Goal: Information Seeking & Learning: Learn about a topic

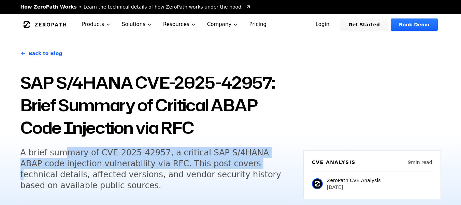
drag, startPoint x: 63, startPoint y: 151, endPoint x: 194, endPoint y: 168, distance: 132.3
click at [194, 168] on h5 "A brief summary of CVE-2025-42957, a critical SAP S/4HANA ABAP code injection v…" at bounding box center [151, 169] width 262 height 44
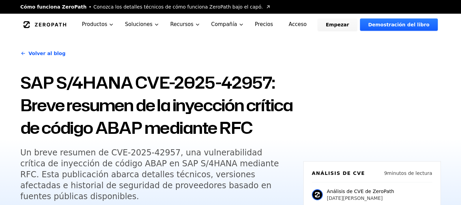
click at [137, 122] on font "SAP S/4HANA CVE-2025-42957: Breve resumen de la inyección crítica de código ABA…" at bounding box center [156, 105] width 273 height 68
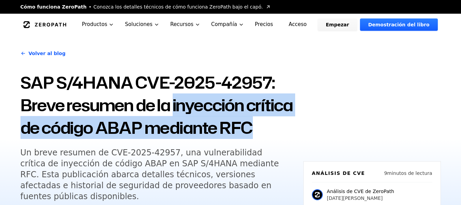
drag, startPoint x: 177, startPoint y: 103, endPoint x: 51, endPoint y: 150, distance: 134.9
click at [51, 139] on font "SAP S/4HANA CVE-2025-42957: Breve resumen de la inyección crítica de código ABA…" at bounding box center [156, 105] width 273 height 68
copy font "inyección crítica de código ABAP mediante RFC"
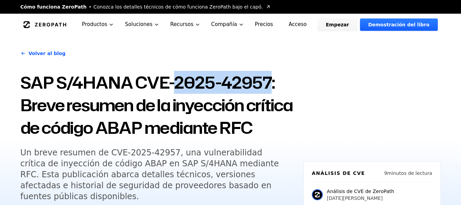
drag, startPoint x: 175, startPoint y: 86, endPoint x: 268, endPoint y: 84, distance: 93.2
click at [268, 84] on font "SAP S/4HANA CVE-2025-42957: Breve resumen de la inyección crítica de código ABA…" at bounding box center [156, 105] width 273 height 68
copy font "2025-42957"
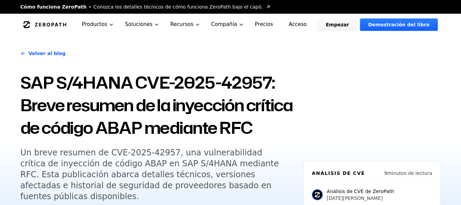
click at [141, 80] on font "SAP S/4HANA CVE-2025-42957: Breve resumen de la inyección crítica de código ABA…" at bounding box center [156, 105] width 273 height 68
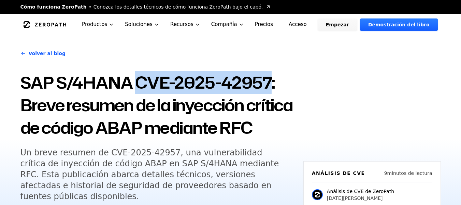
drag, startPoint x: 136, startPoint y: 78, endPoint x: 269, endPoint y: 85, distance: 134.1
click at [269, 85] on font "SAP S/4HANA CVE-2025-42957: Breve resumen de la inyección crítica de código ABA…" at bounding box center [156, 105] width 273 height 68
copy font "CVE-2025-42957"
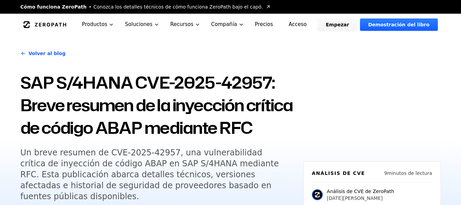
click at [203, 120] on font "SAP S/4HANA CVE-2025-42957: Breve resumen de la inyección crítica de código ABA…" at bounding box center [156, 105] width 273 height 68
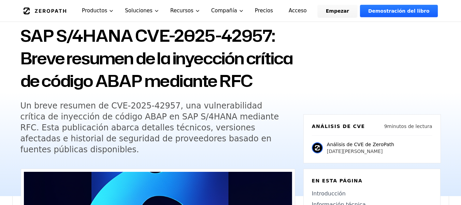
scroll to position [68, 0]
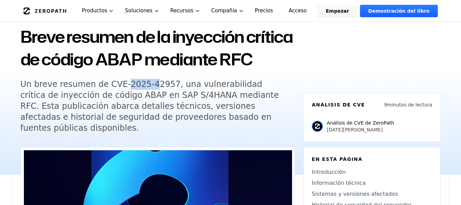
drag, startPoint x: 117, startPoint y: 106, endPoint x: 145, endPoint y: 105, distance: 28.0
click at [145, 105] on font "Un breve resumen de CVE-2025-42957, una vulnerabilidad crítica de inyección de …" at bounding box center [149, 105] width 259 height 53
